Goal: Transaction & Acquisition: Book appointment/travel/reservation

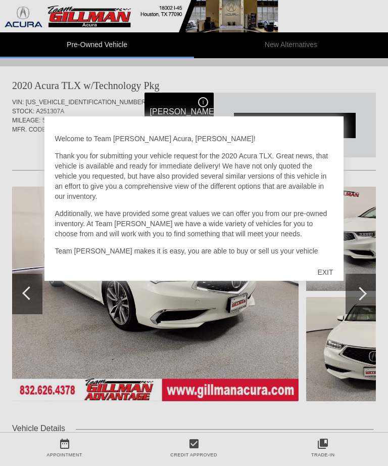
click at [329, 272] on div "EXIT" at bounding box center [325, 272] width 36 height 30
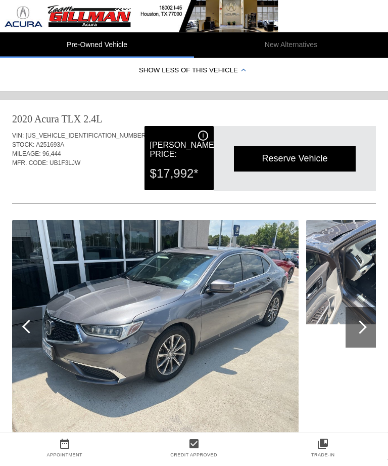
scroll to position [603, 0]
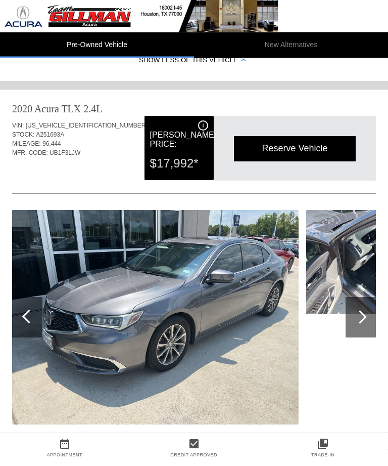
click at [296, 148] on div "Reserve Vehicle" at bounding box center [295, 148] width 122 height 25
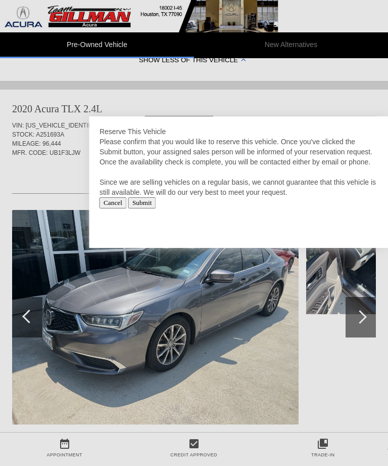
click at [156, 208] on input "Submit" at bounding box center [142, 202] width 28 height 11
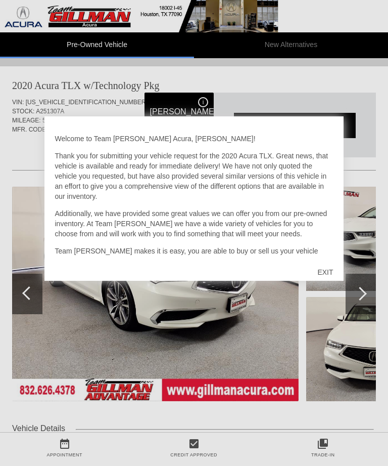
click at [334, 270] on div "EXIT" at bounding box center [325, 272] width 36 height 30
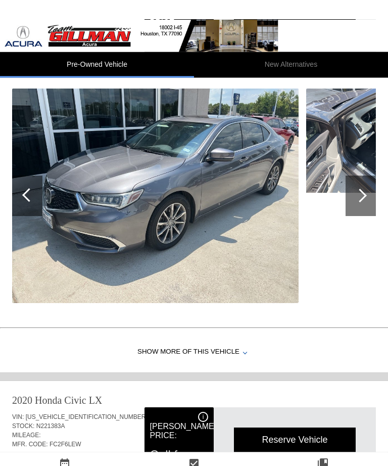
scroll to position [724, 0]
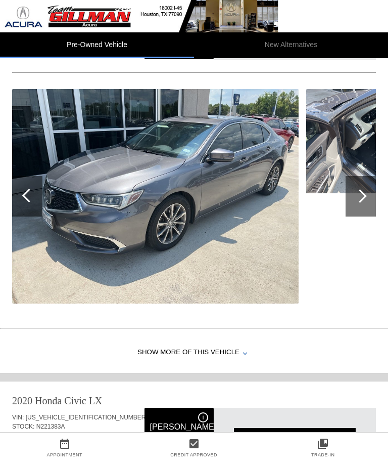
click at [238, 350] on div "Show More of this Vehicle" at bounding box center [194, 352] width 388 height 40
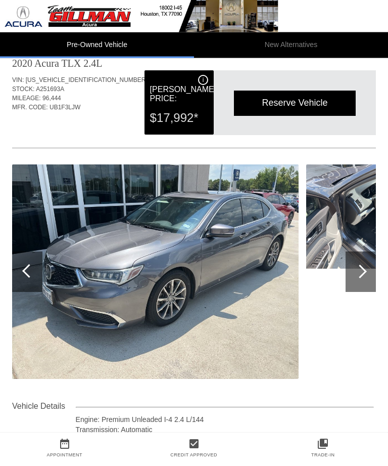
scroll to position [639, 0]
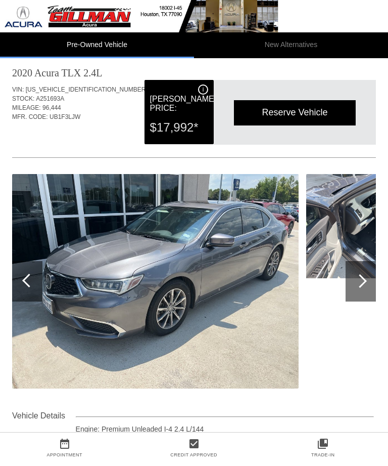
click at [375, 288] on div at bounding box center [361, 281] width 30 height 40
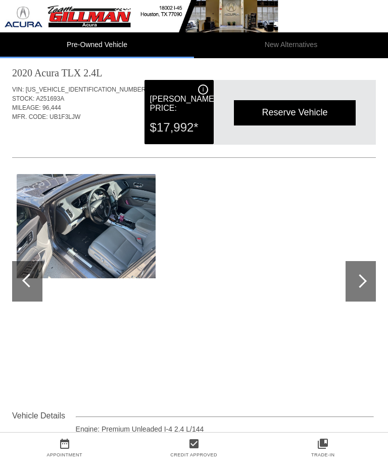
click at [366, 285] on div at bounding box center [361, 281] width 30 height 40
click at [364, 283] on div at bounding box center [360, 281] width 14 height 14
click at [35, 282] on div at bounding box center [29, 280] width 14 height 14
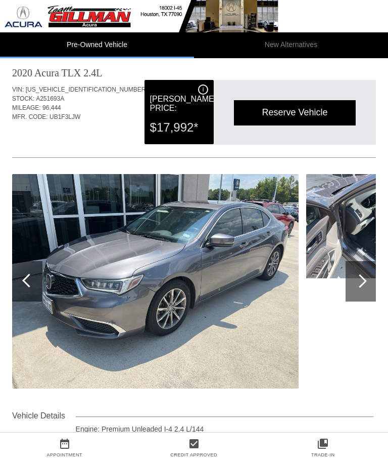
click at [60, 276] on img at bounding box center [155, 281] width 287 height 214
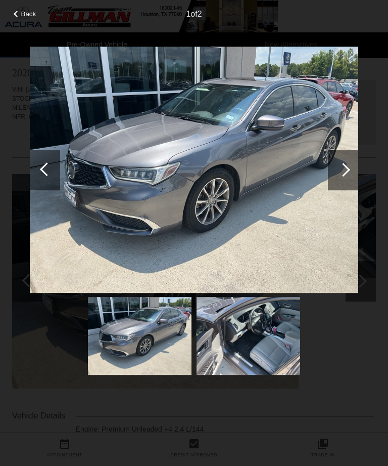
click at [38, 284] on img at bounding box center [194, 170] width 329 height 247
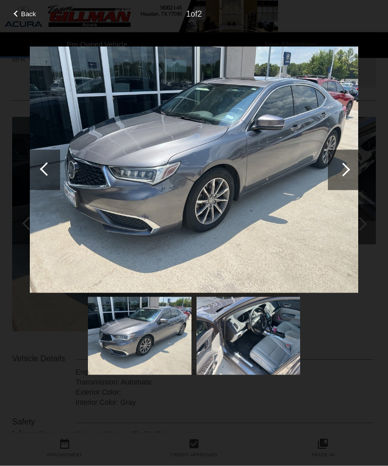
scroll to position [696, 0]
click at [268, 333] on img at bounding box center [249, 336] width 104 height 78
click at [279, 329] on img at bounding box center [249, 336] width 104 height 78
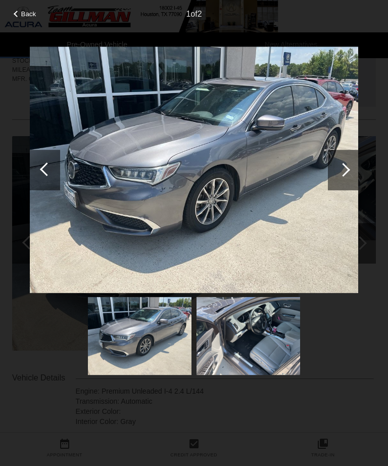
scroll to position [676, 1]
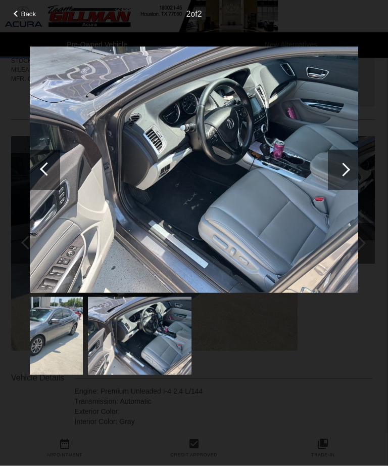
click at [30, 10] on span "Back" at bounding box center [28, 14] width 15 height 8
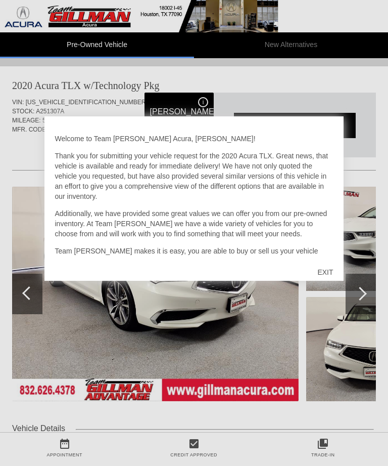
scroll to position [631, 0]
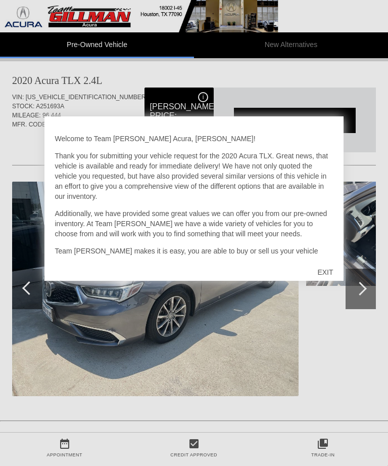
click at [318, 273] on div "EXIT" at bounding box center [325, 272] width 36 height 30
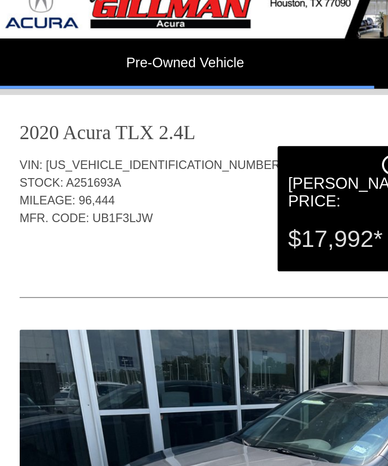
click at [192, 216] on img at bounding box center [155, 288] width 287 height 214
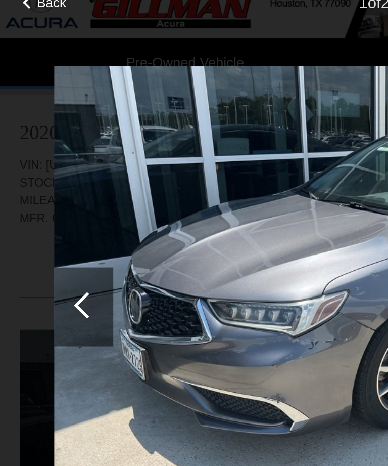
click at [99, 214] on img at bounding box center [194, 170] width 329 height 247
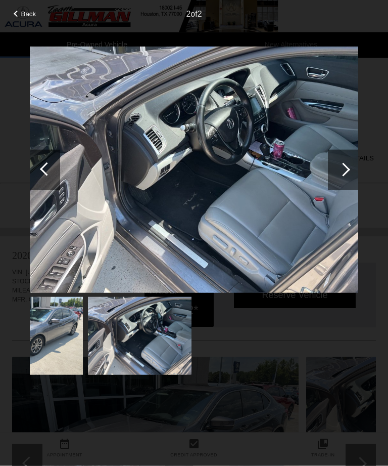
scroll to position [457, 0]
click at [20, 15] on div "Back" at bounding box center [25, 12] width 51 height 5
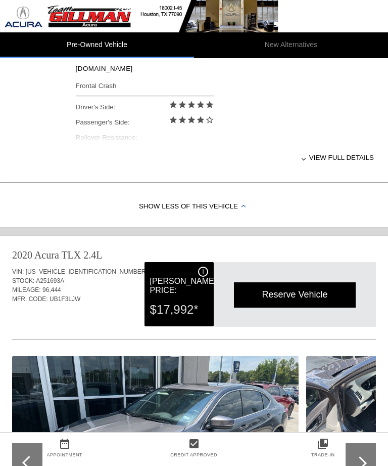
scroll to position [0, 0]
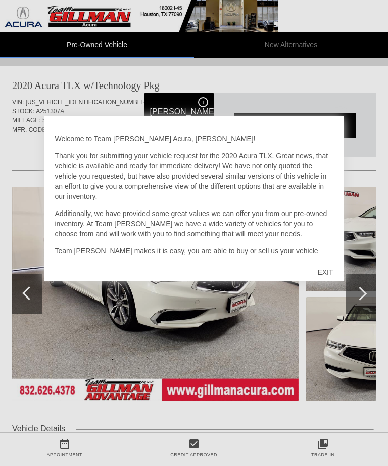
click at [334, 269] on div "EXIT" at bounding box center [325, 272] width 36 height 30
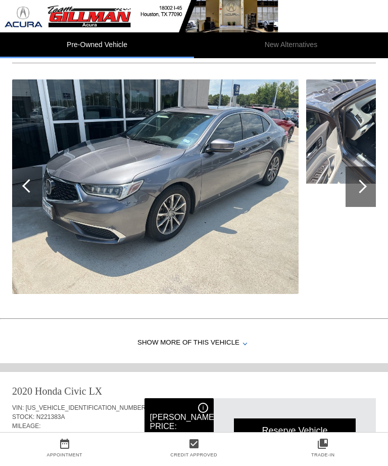
scroll to position [732, 0]
